Goal: Task Accomplishment & Management: Manage account settings

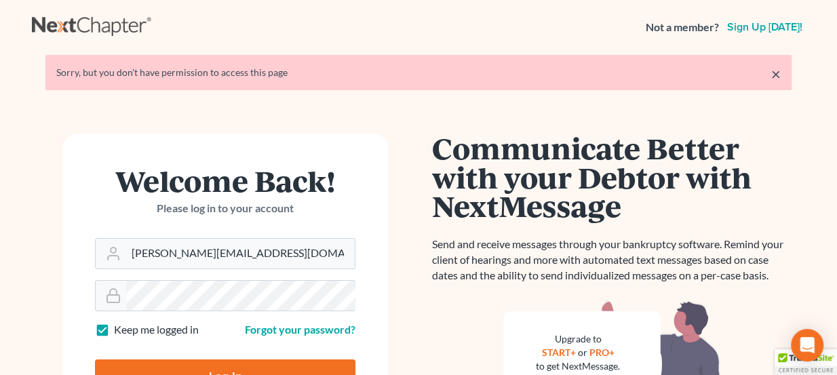
click at [235, 362] on input "Log In" at bounding box center [225, 376] width 260 height 34
type input "Thinking..."
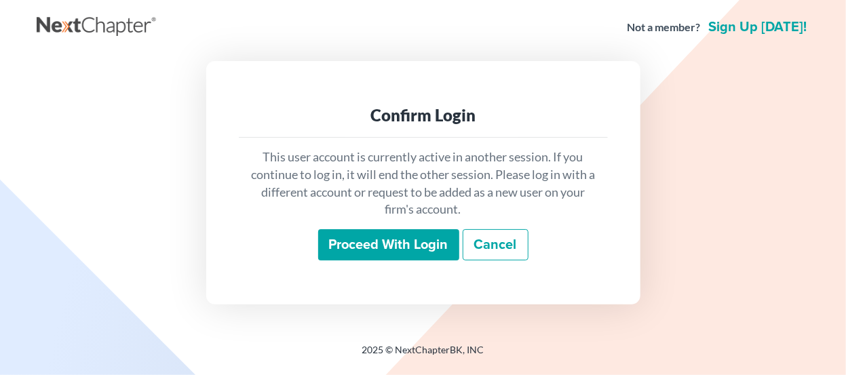
click at [400, 252] on input "Proceed with login" at bounding box center [388, 244] width 141 height 31
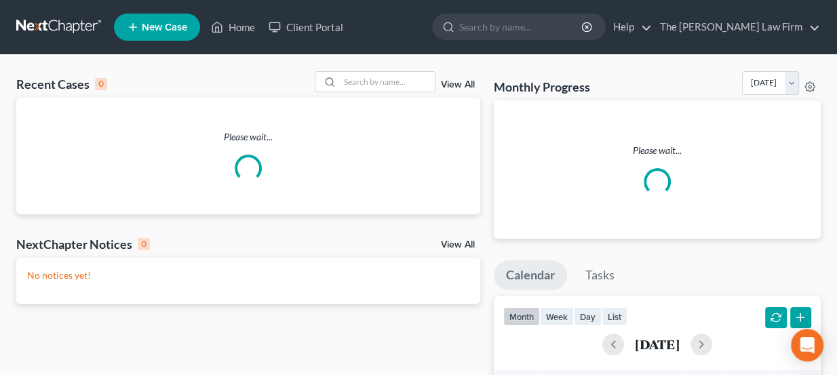
click at [428, 25] on ul "New Case Home Client Portal - No Result - See all results Or Press Enter... Hel…" at bounding box center [467, 26] width 707 height 35
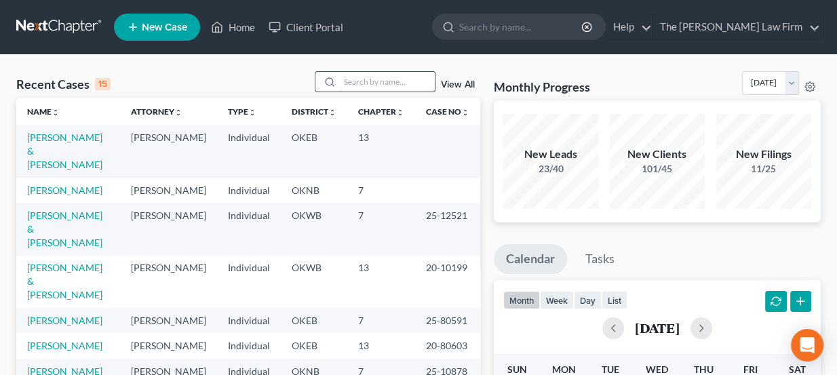
click at [390, 85] on input "search" at bounding box center [387, 82] width 95 height 20
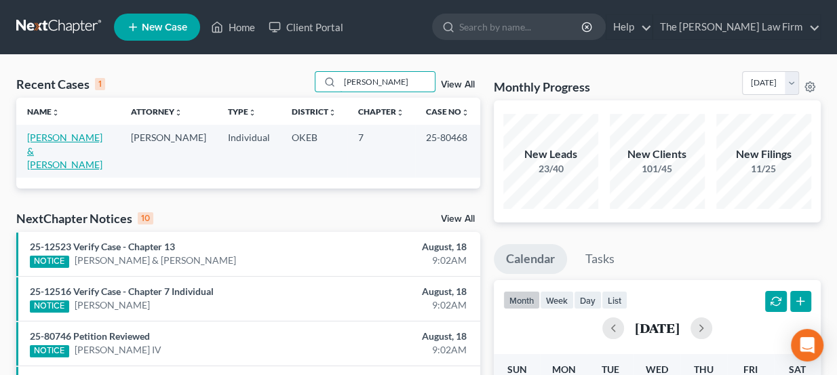
type input "deberg"
click at [60, 132] on link "[PERSON_NAME] & [PERSON_NAME]" at bounding box center [64, 151] width 75 height 39
select select "2"
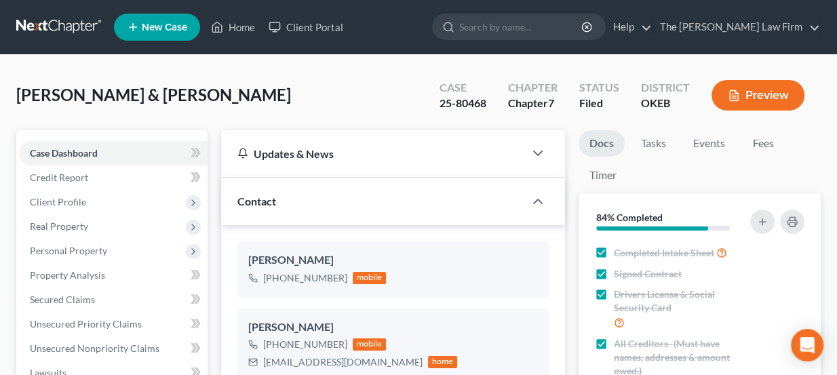
scroll to position [61, 0]
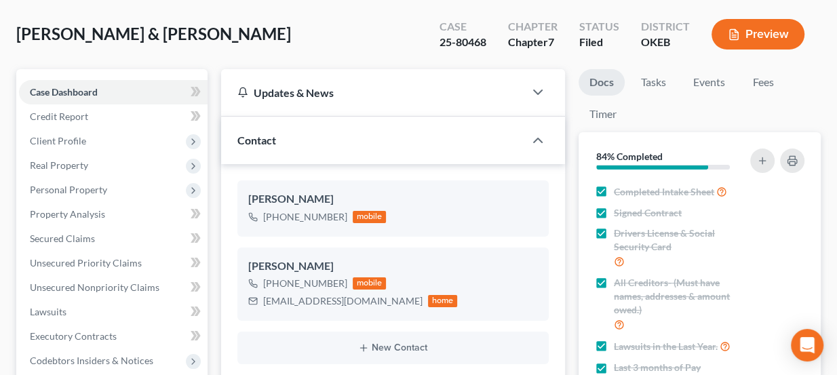
click at [321, 214] on div "+1 (405) 421-1914" at bounding box center [305, 217] width 84 height 14
click at [373, 218] on icon at bounding box center [375, 215] width 10 height 12
drag, startPoint x: 298, startPoint y: 212, endPoint x: 323, endPoint y: 219, distance: 26.0
click at [323, 219] on div "+1 (405) 421-1914" at bounding box center [305, 217] width 84 height 14
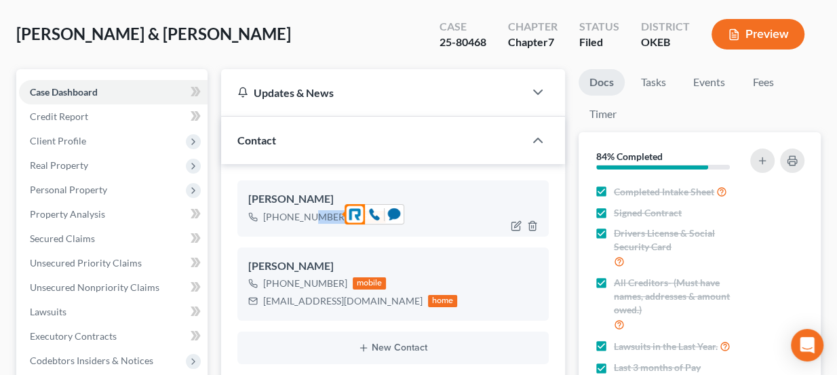
click at [323, 219] on div "+1 (405) 421-1914" at bounding box center [305, 217] width 84 height 14
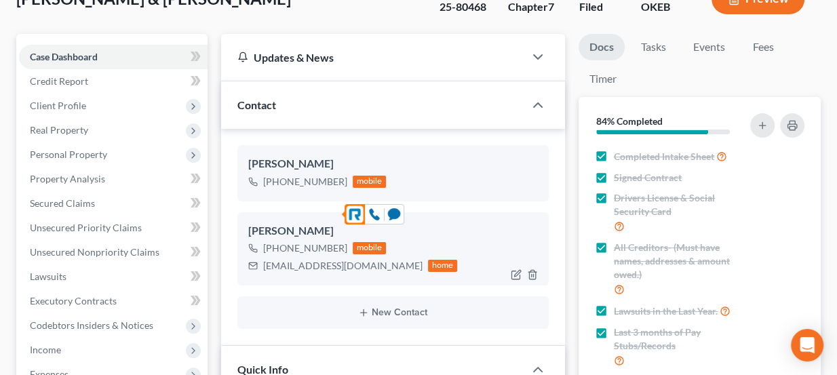
scroll to position [123, 0]
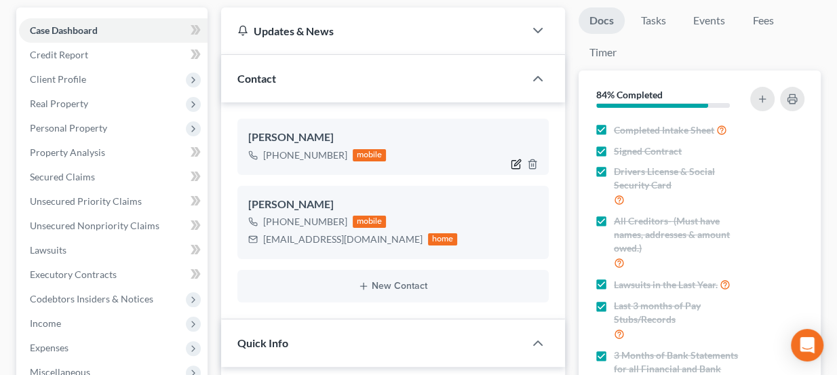
click at [511, 161] on div at bounding box center [526, 164] width 43 height 22
click at [515, 161] on icon "button" at bounding box center [517, 162] width 6 height 6
select select "0"
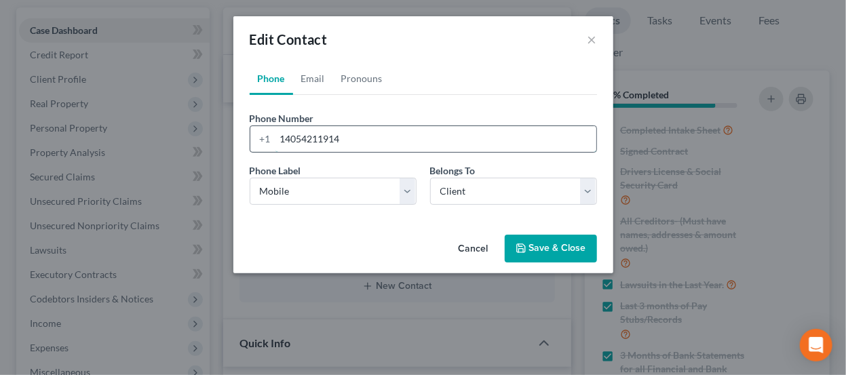
drag, startPoint x: 299, startPoint y: 134, endPoint x: 276, endPoint y: 138, distance: 23.4
click at [276, 138] on input "14054211914" at bounding box center [435, 139] width 321 height 26
click at [298, 138] on input "58054211914" at bounding box center [435, 139] width 321 height 26
click at [302, 138] on input "58054211914" at bounding box center [435, 139] width 321 height 26
type input "5804211914"
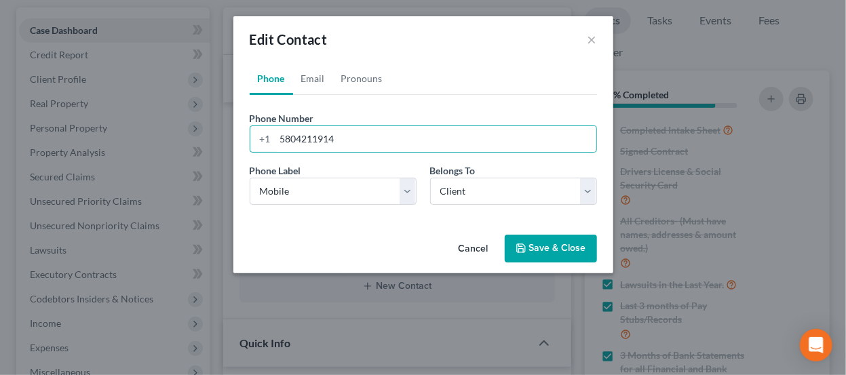
click at [546, 243] on button "Save & Close" at bounding box center [551, 249] width 92 height 28
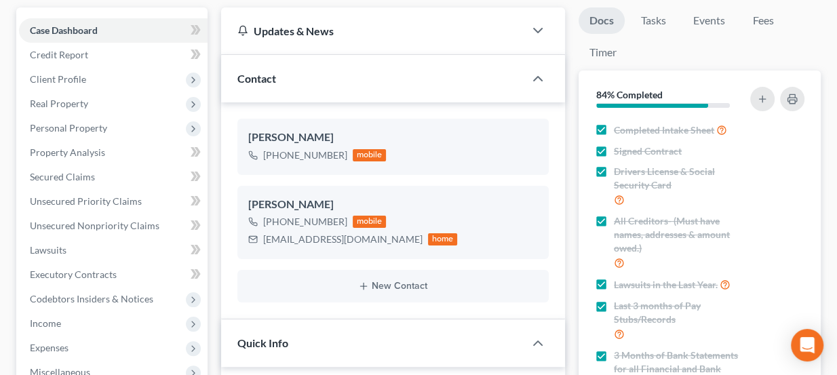
scroll to position [0, 0]
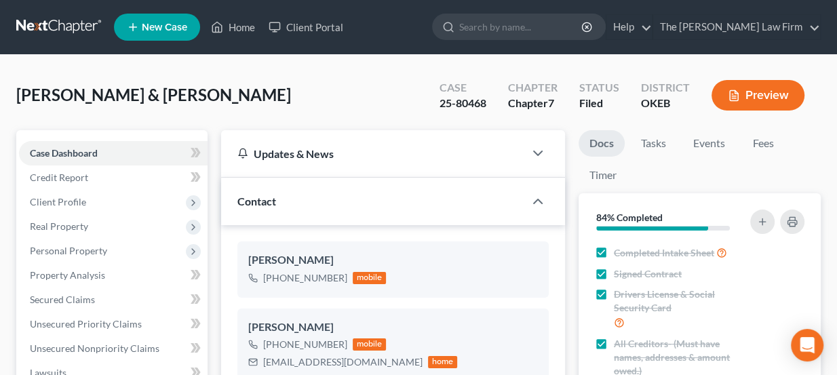
click at [54, 19] on link at bounding box center [59, 27] width 87 height 24
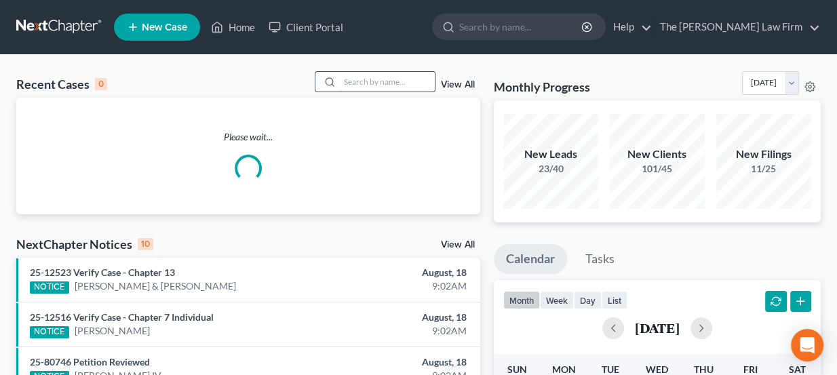
click at [384, 76] on input "search" at bounding box center [387, 82] width 95 height 20
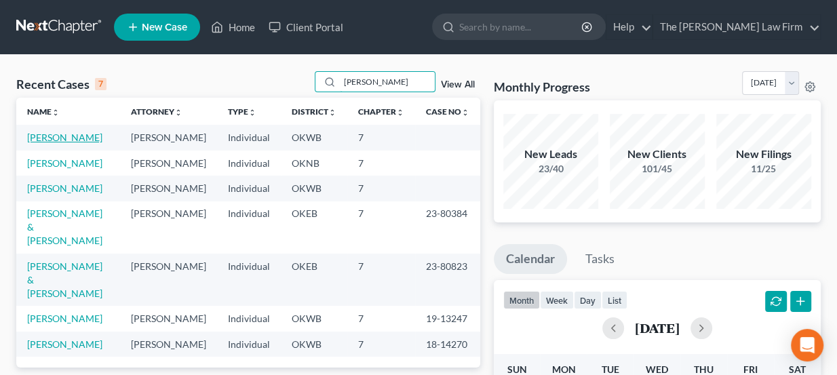
type input "karen"
click at [52, 135] on link "[PERSON_NAME]" at bounding box center [64, 138] width 75 height 12
select select "8"
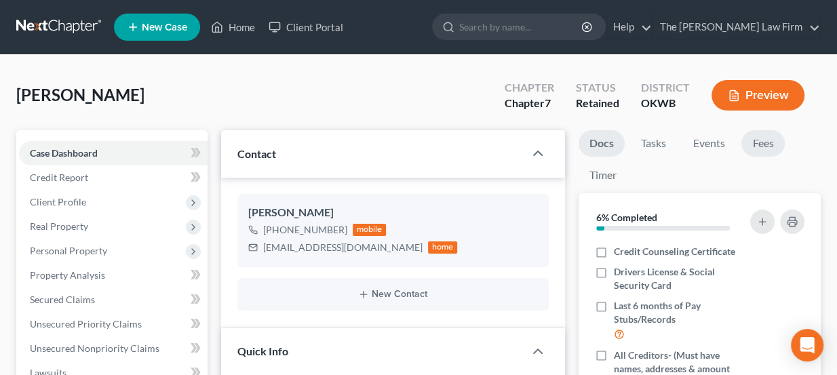
click at [752, 142] on link "Fees" at bounding box center [762, 143] width 43 height 26
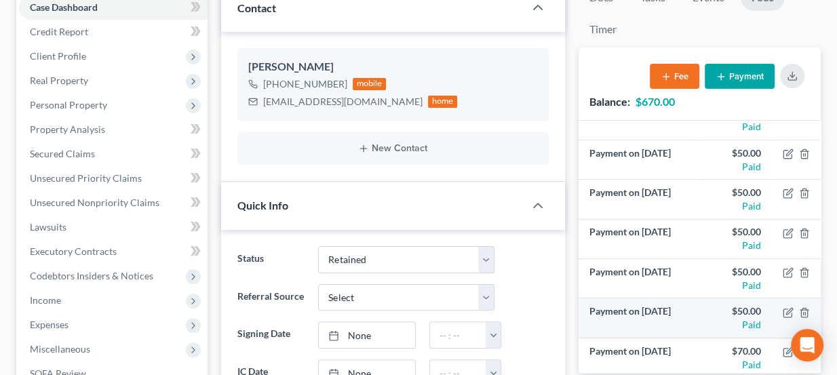
scroll to position [123, 0]
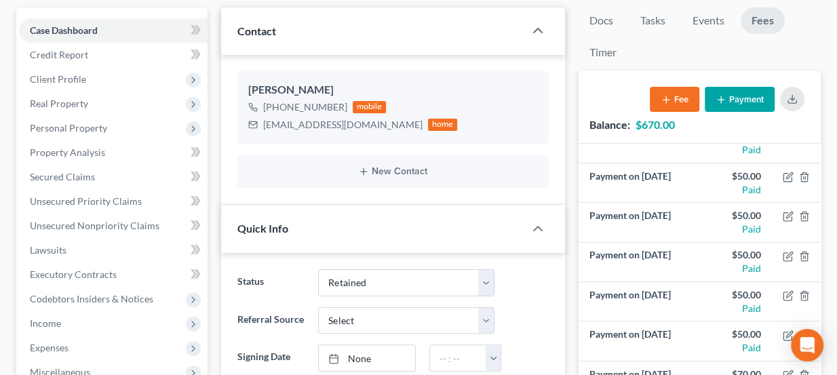
click at [762, 101] on button "Payment" at bounding box center [740, 99] width 70 height 25
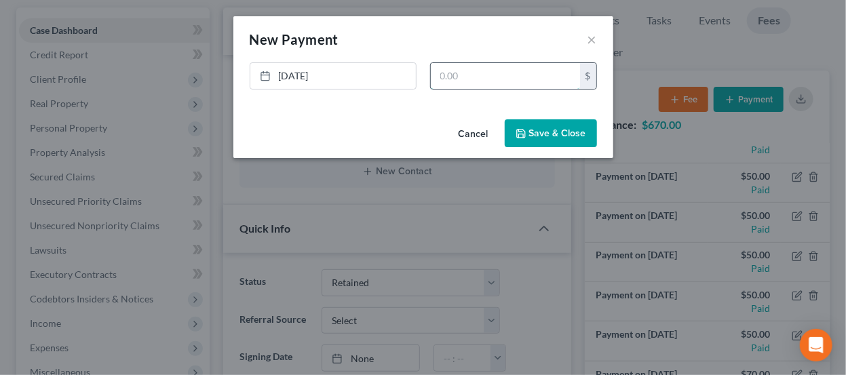
click at [500, 79] on input "text" at bounding box center [505, 76] width 149 height 26
type input "70"
click at [351, 76] on link "8/18/2025" at bounding box center [332, 76] width 165 height 26
click at [532, 134] on button "Save & Close" at bounding box center [551, 133] width 92 height 28
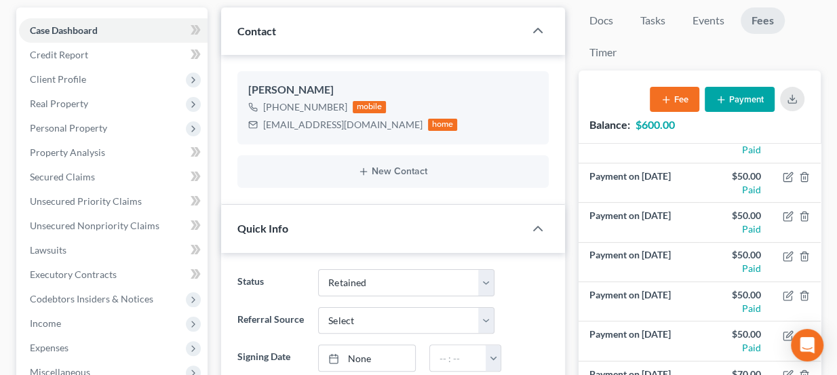
scroll to position [0, 0]
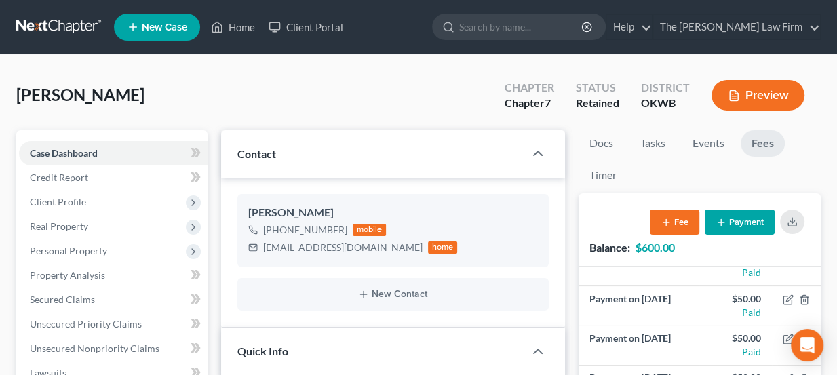
click at [70, 35] on link at bounding box center [59, 27] width 87 height 24
